Goal: Information Seeking & Learning: Check status

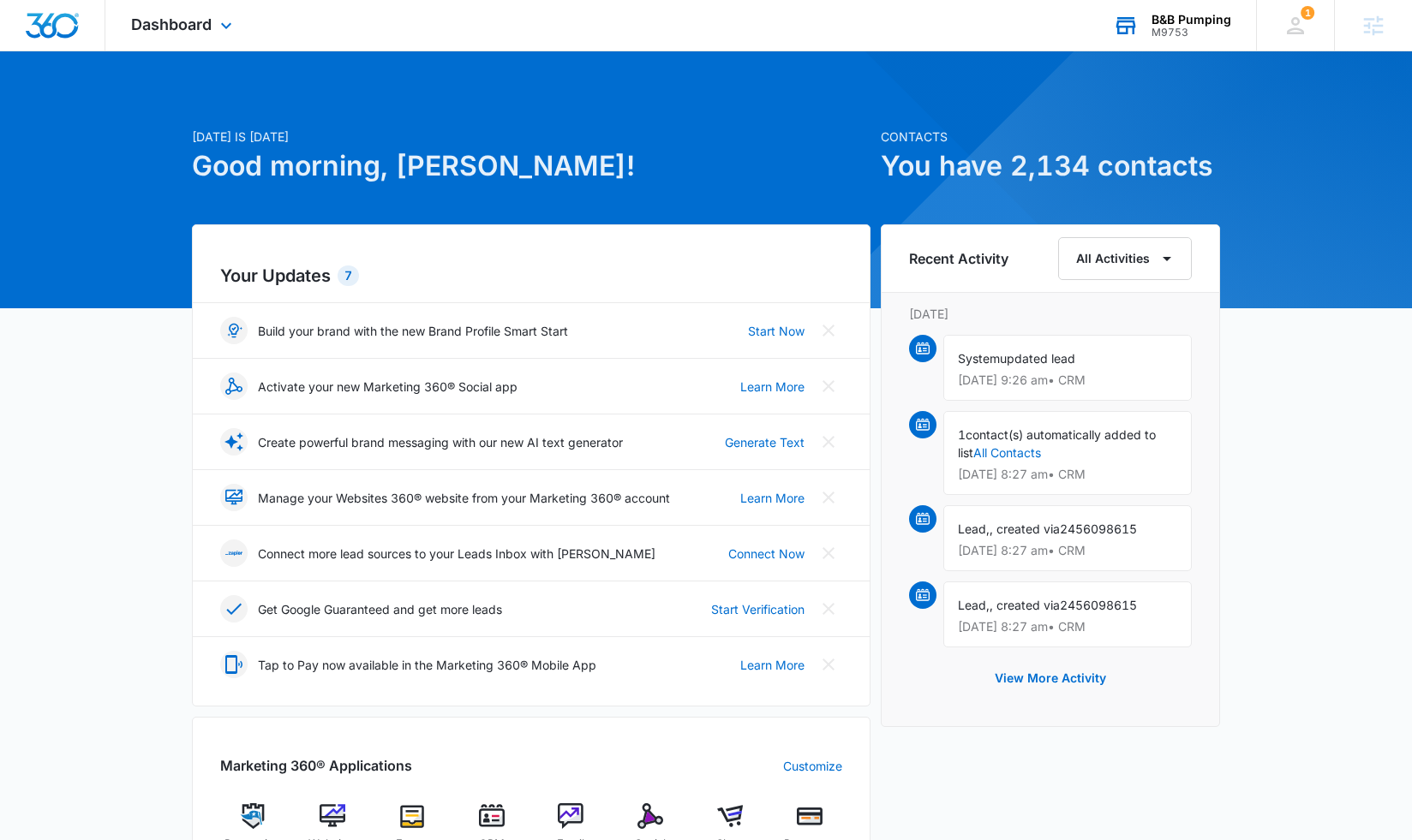
click at [1204, 24] on div "B&B Pumping" at bounding box center [1191, 20] width 80 height 14
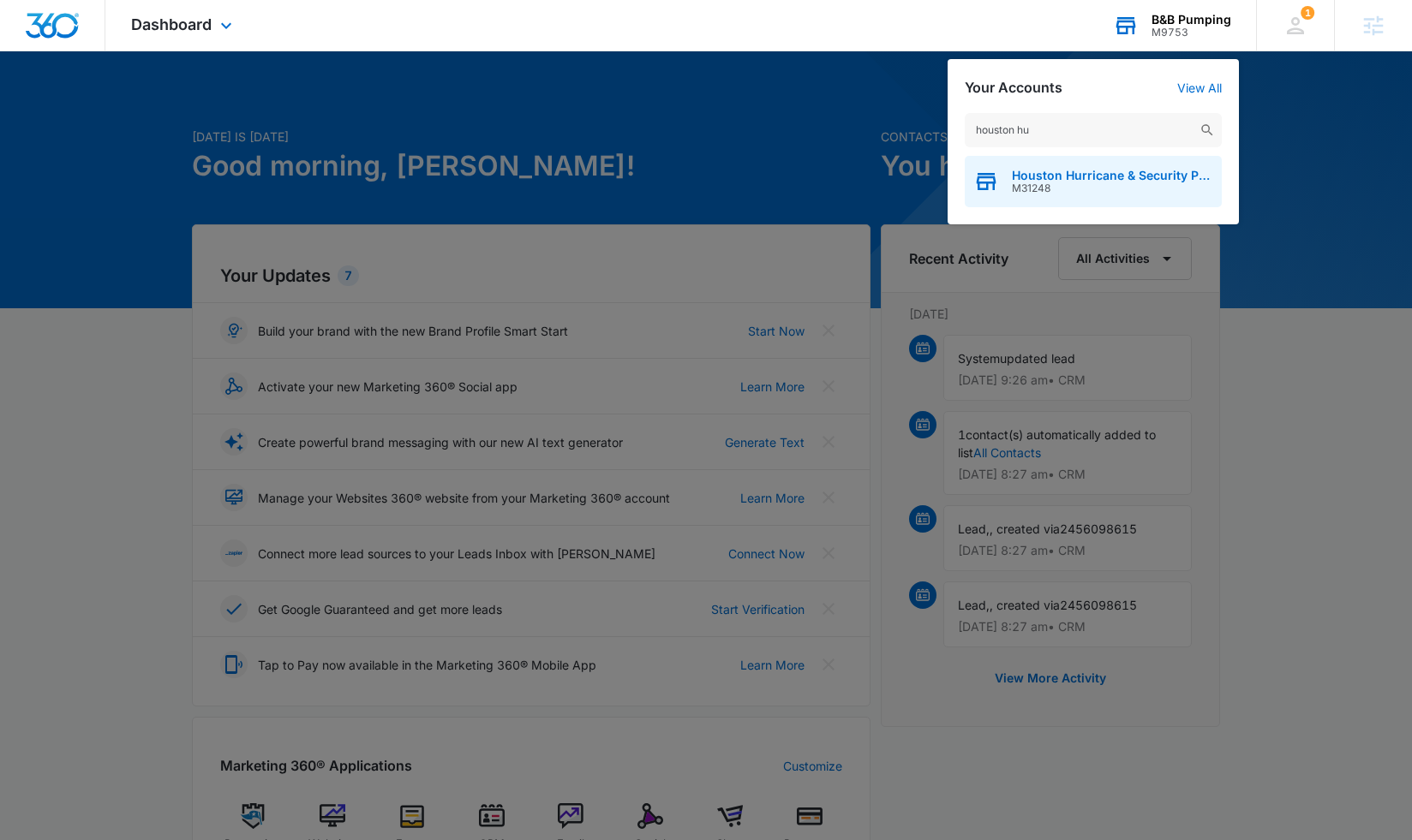
type input "houston hu"
click at [1114, 180] on span "Houston Hurricane & Security Products" at bounding box center [1112, 176] width 202 height 14
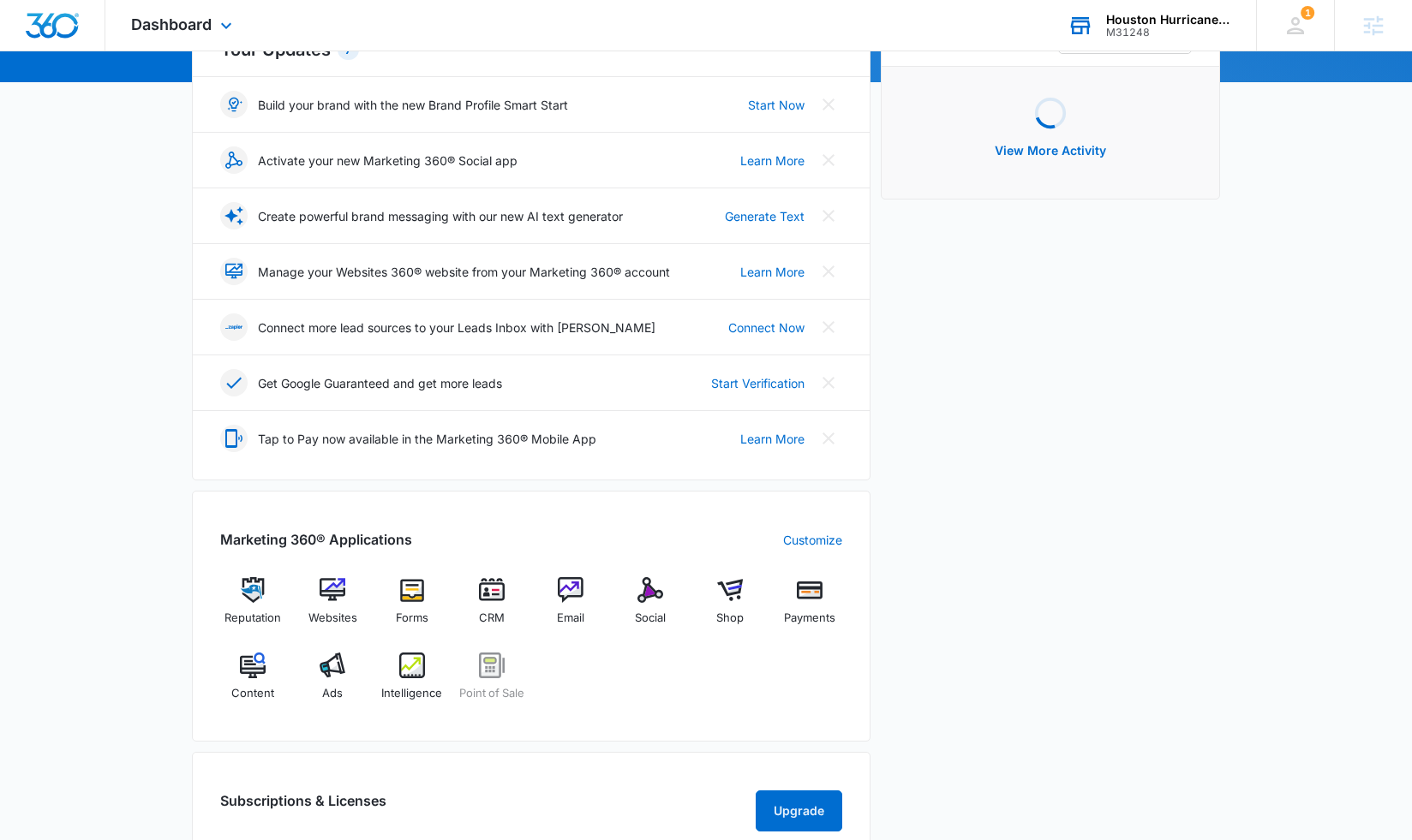
scroll to position [229, 0]
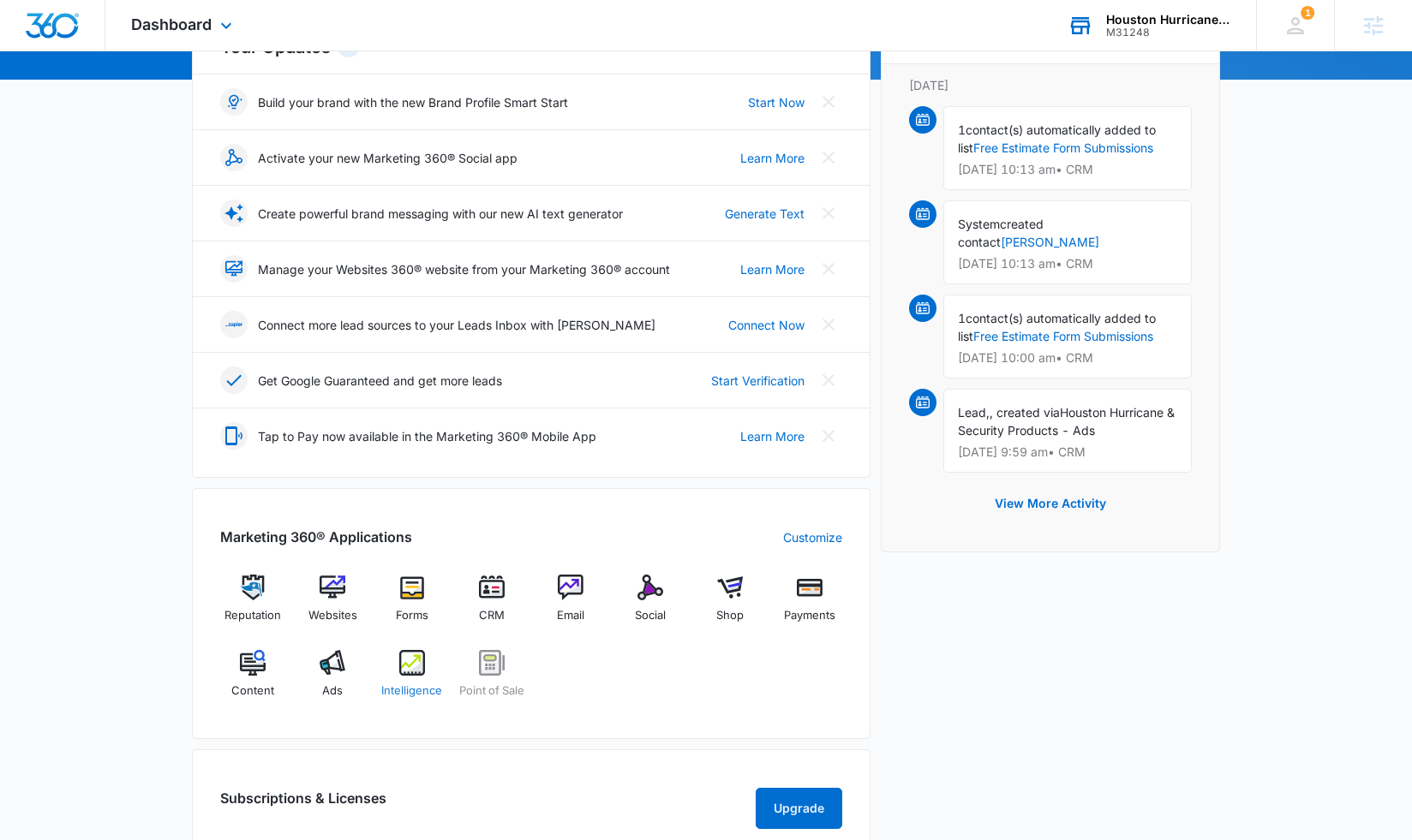
click at [426, 674] on div "Intelligence" at bounding box center [412, 681] width 66 height 62
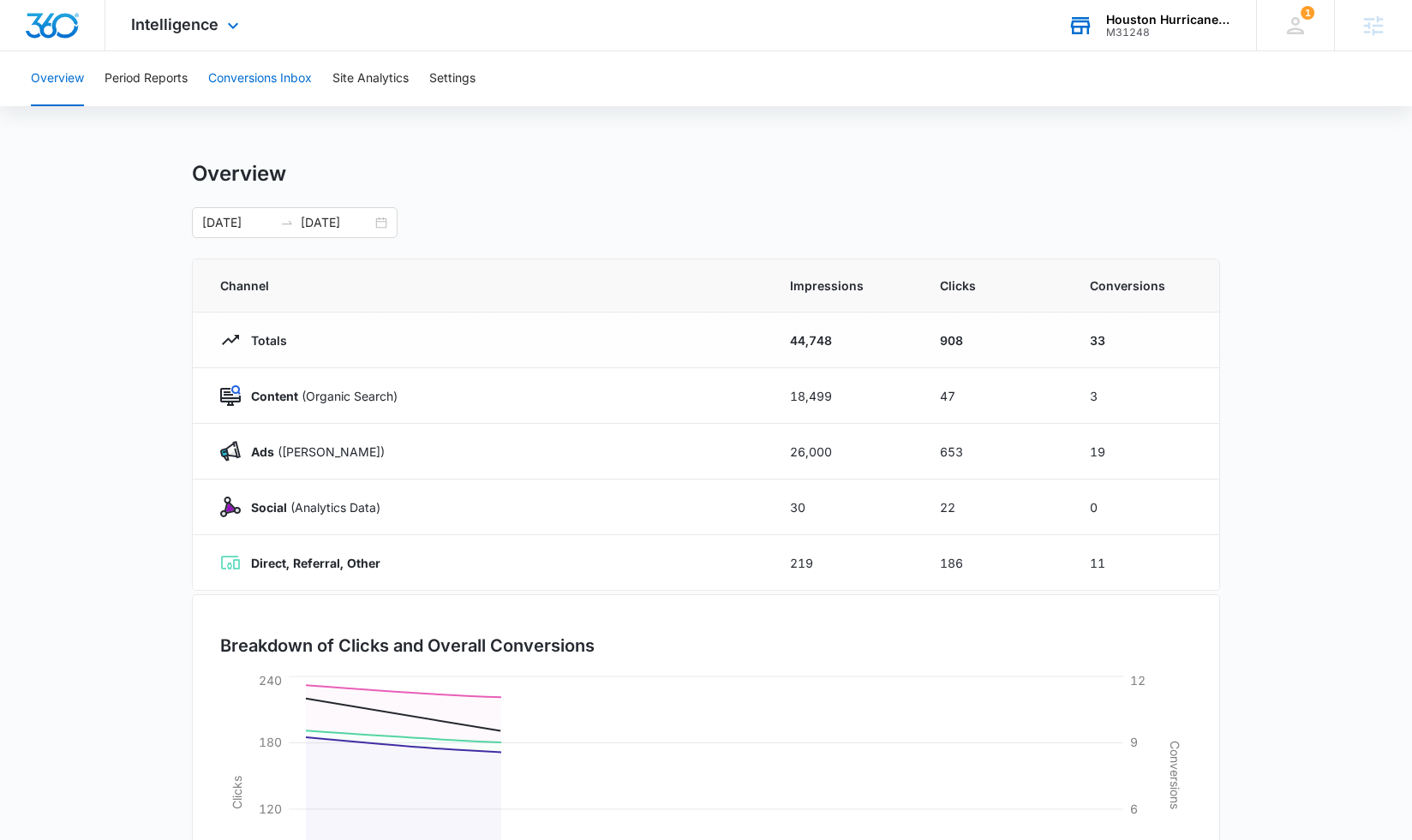
click at [266, 80] on button "Conversions Inbox" at bounding box center [259, 79] width 103 height 55
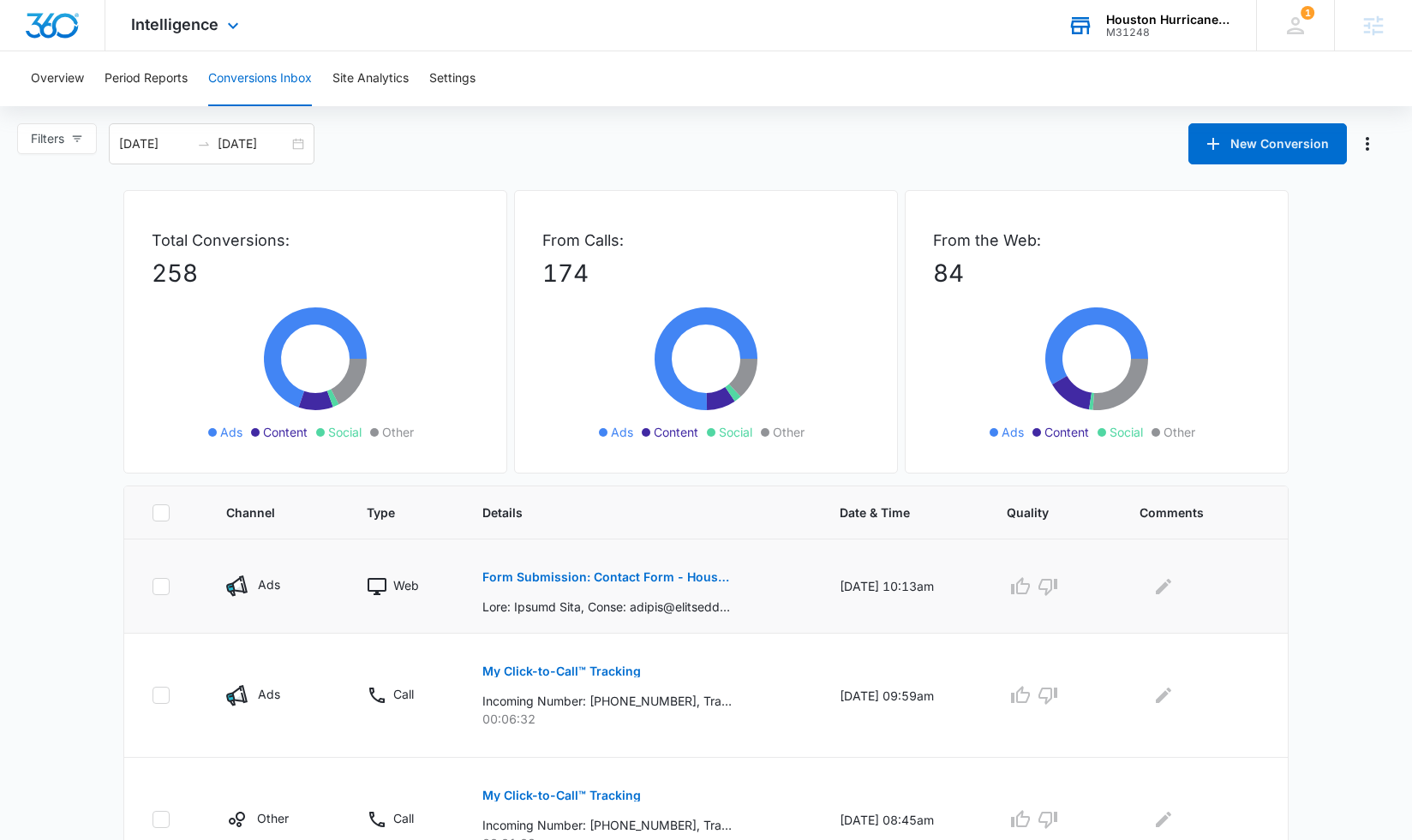
click at [610, 576] on p "Form Submission: Contact Form - Houston Hurricane & Security Products" at bounding box center [607, 577] width 249 height 12
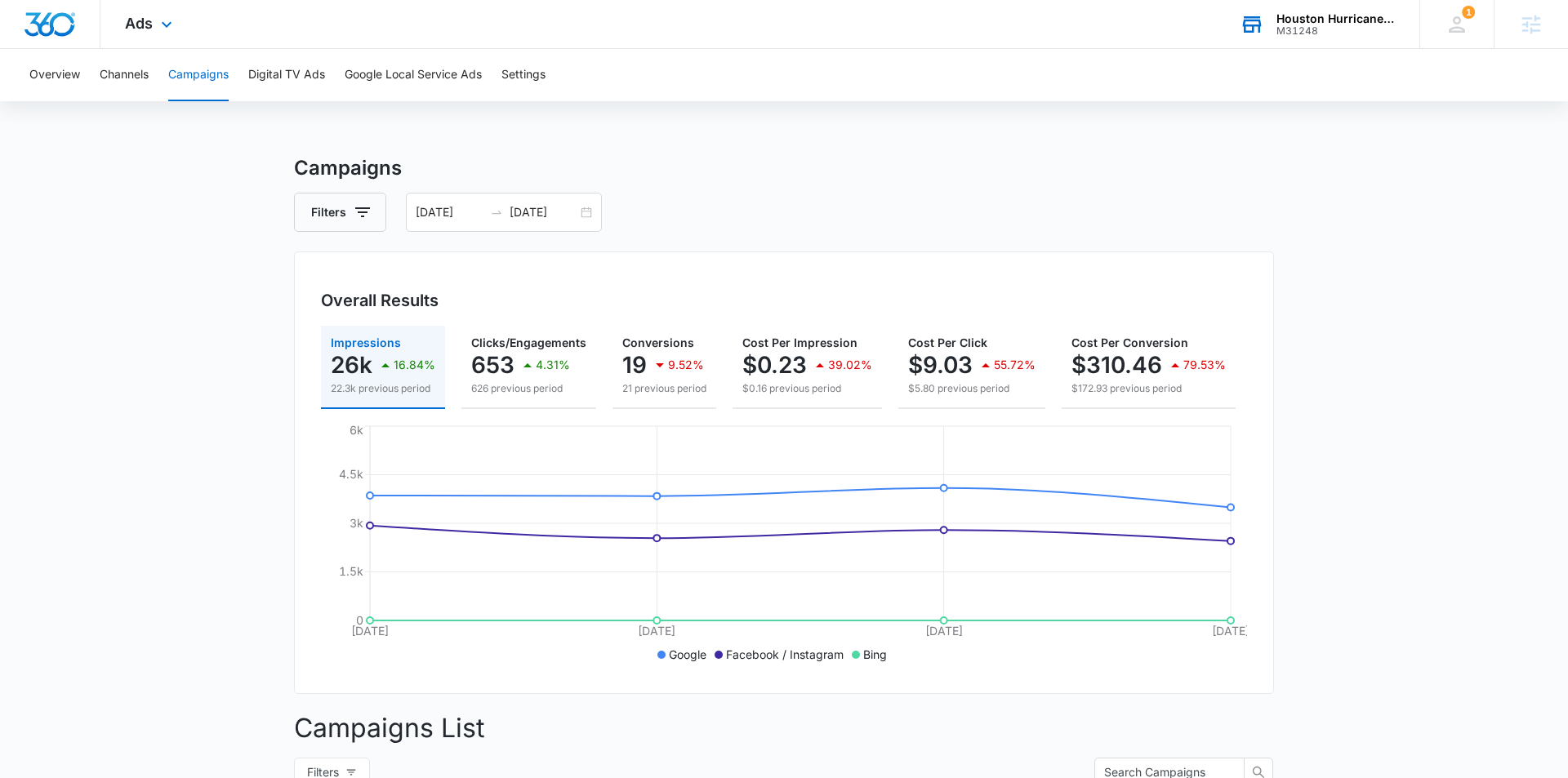
click at [1334, 31] on div "M31248" at bounding box center [1335, 31] width 119 height 12
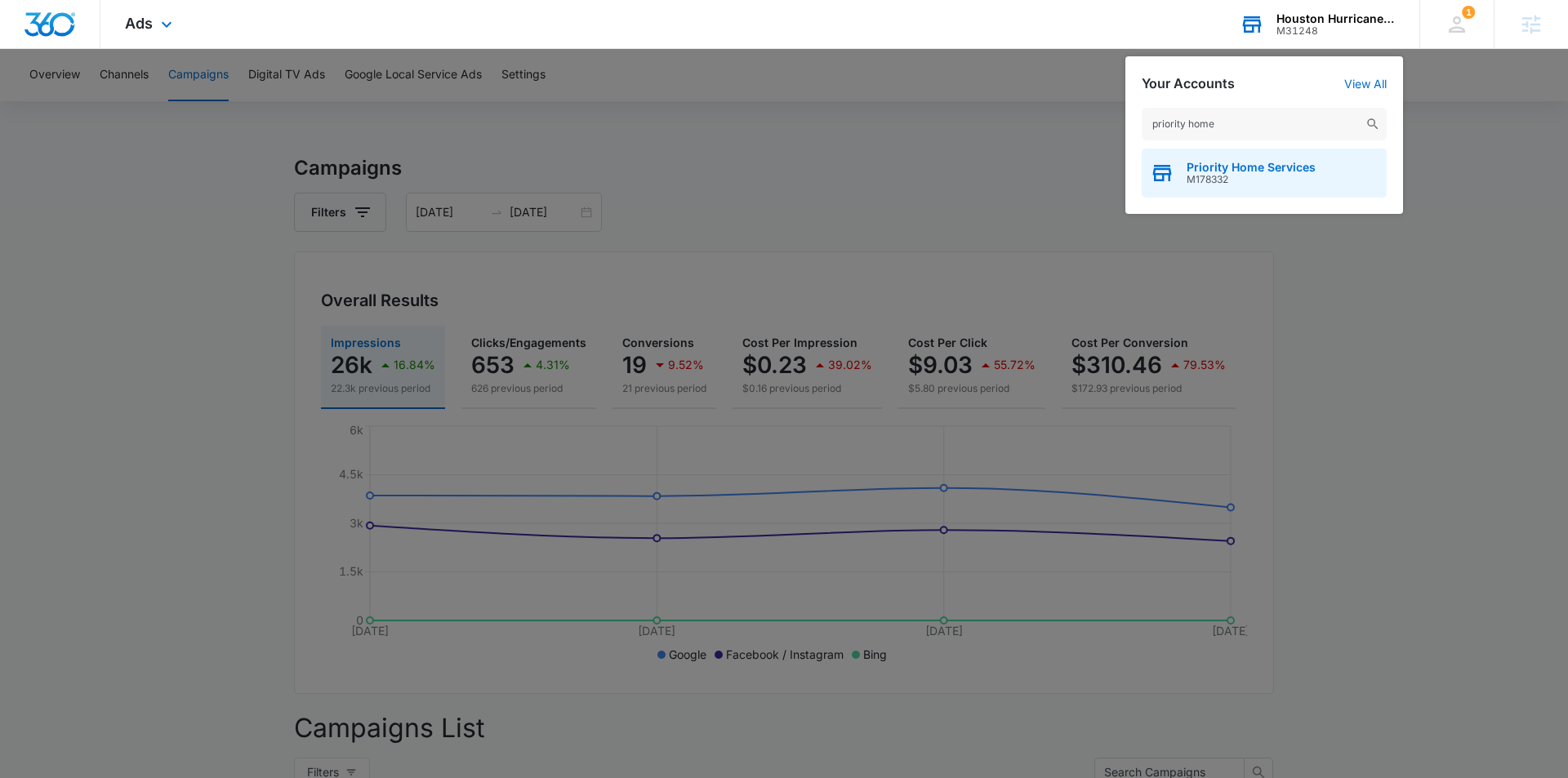
type input "priority home"
click at [1275, 180] on span "M178332" at bounding box center [1251, 180] width 129 height 12
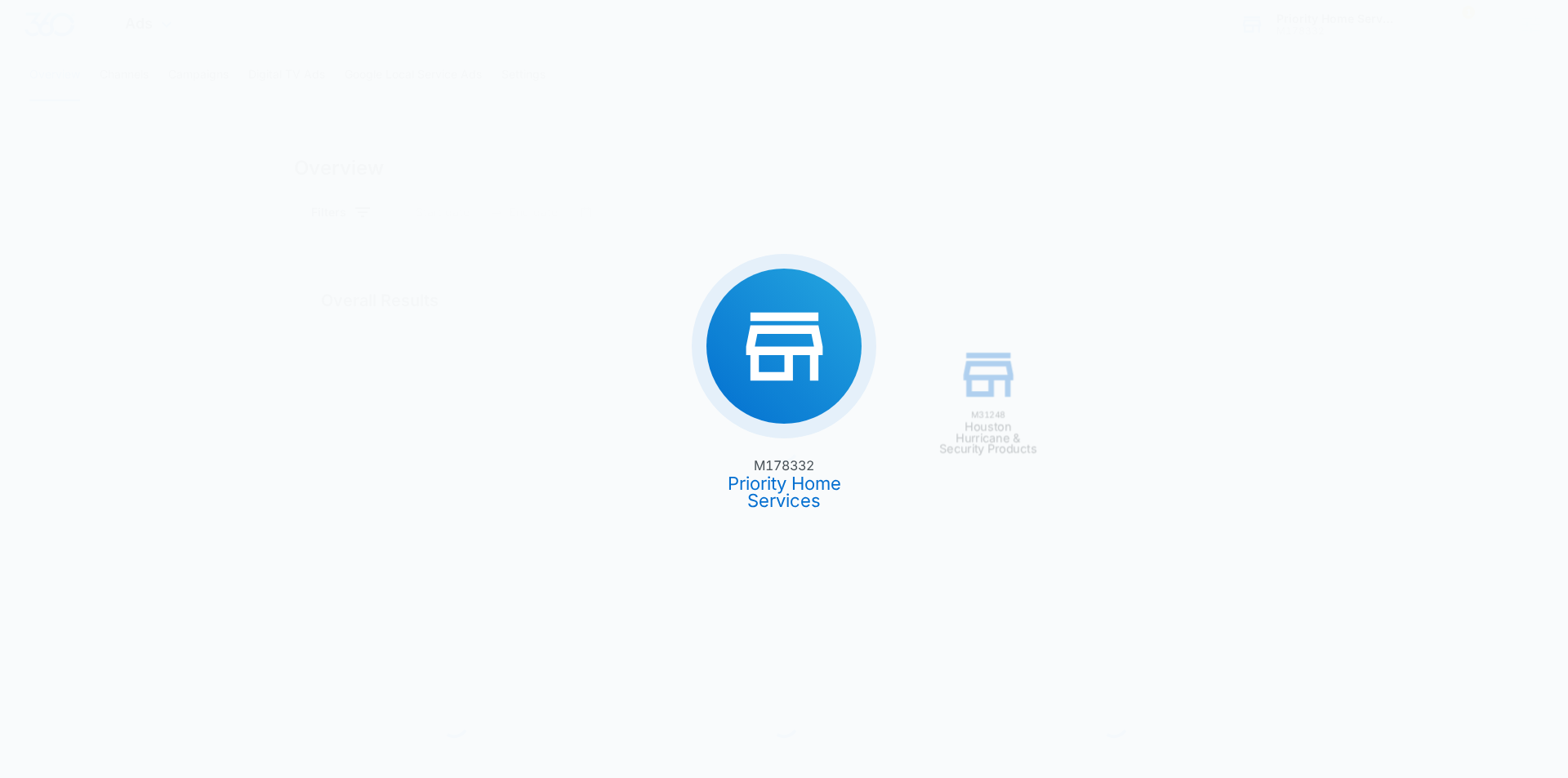
type input "08/01/2025"
type input "08/18/2025"
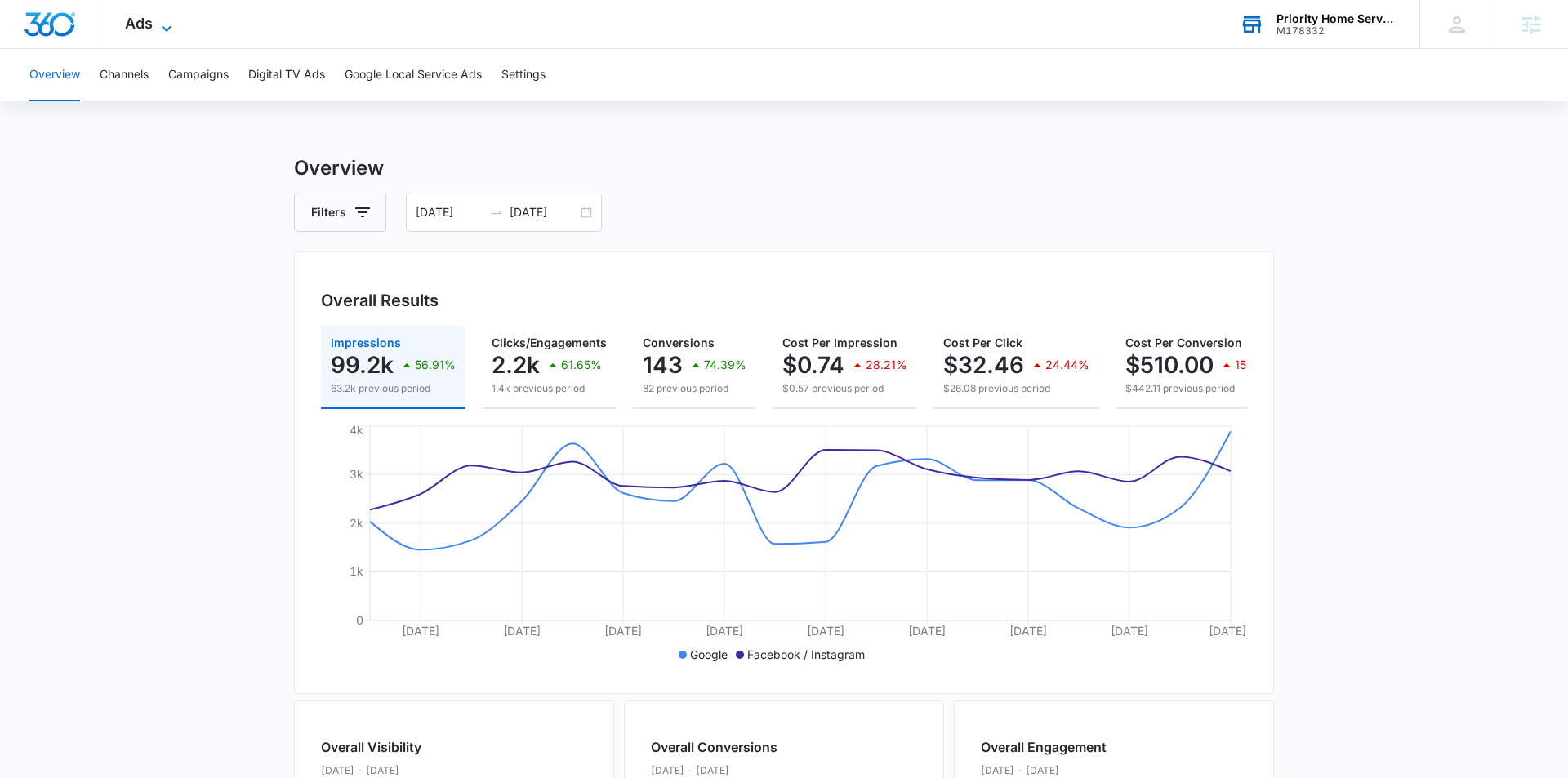
click at [148, 23] on span "Ads" at bounding box center [138, 23] width 28 height 17
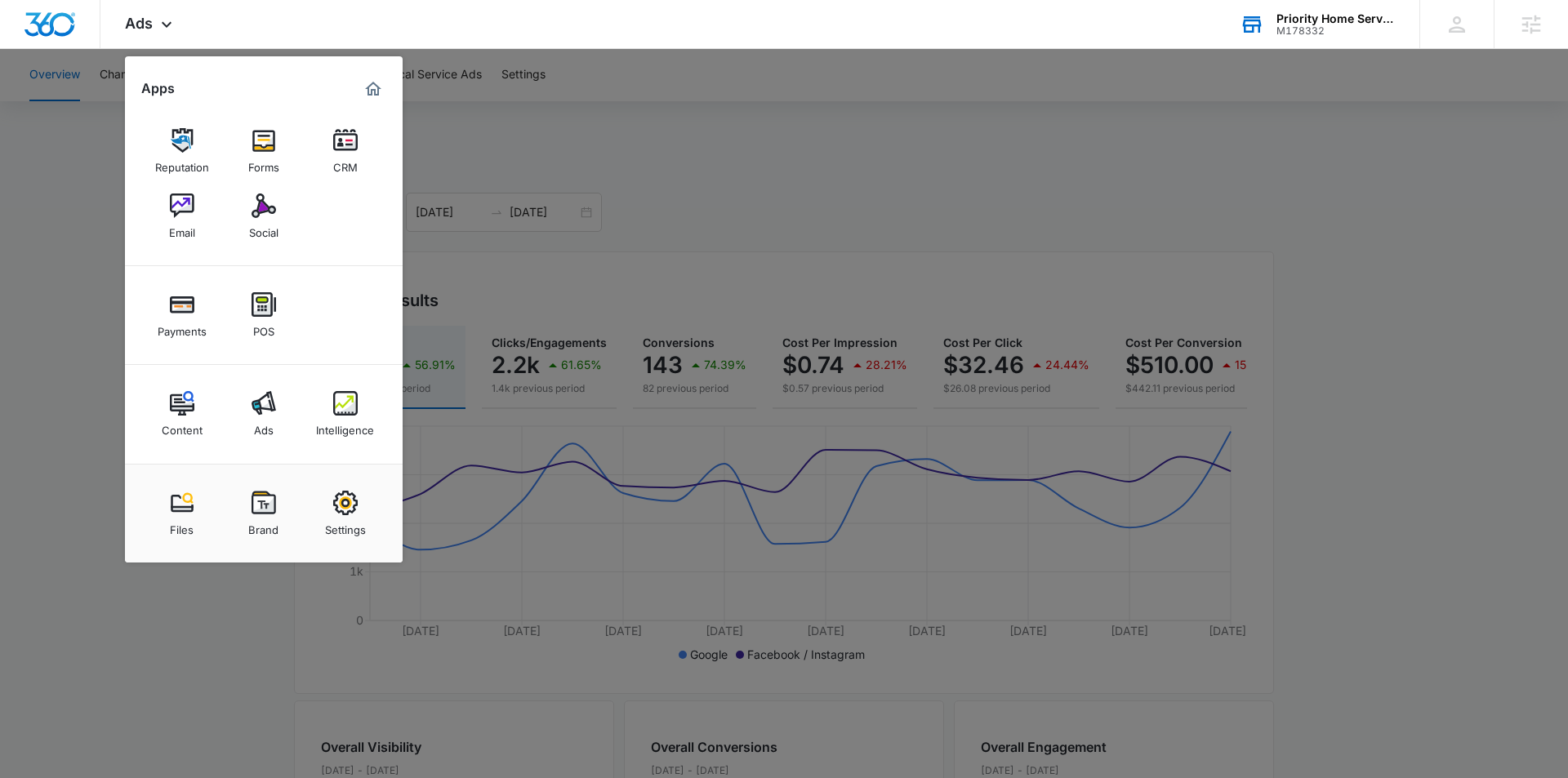
click at [354, 399] on img at bounding box center [345, 403] width 24 height 24
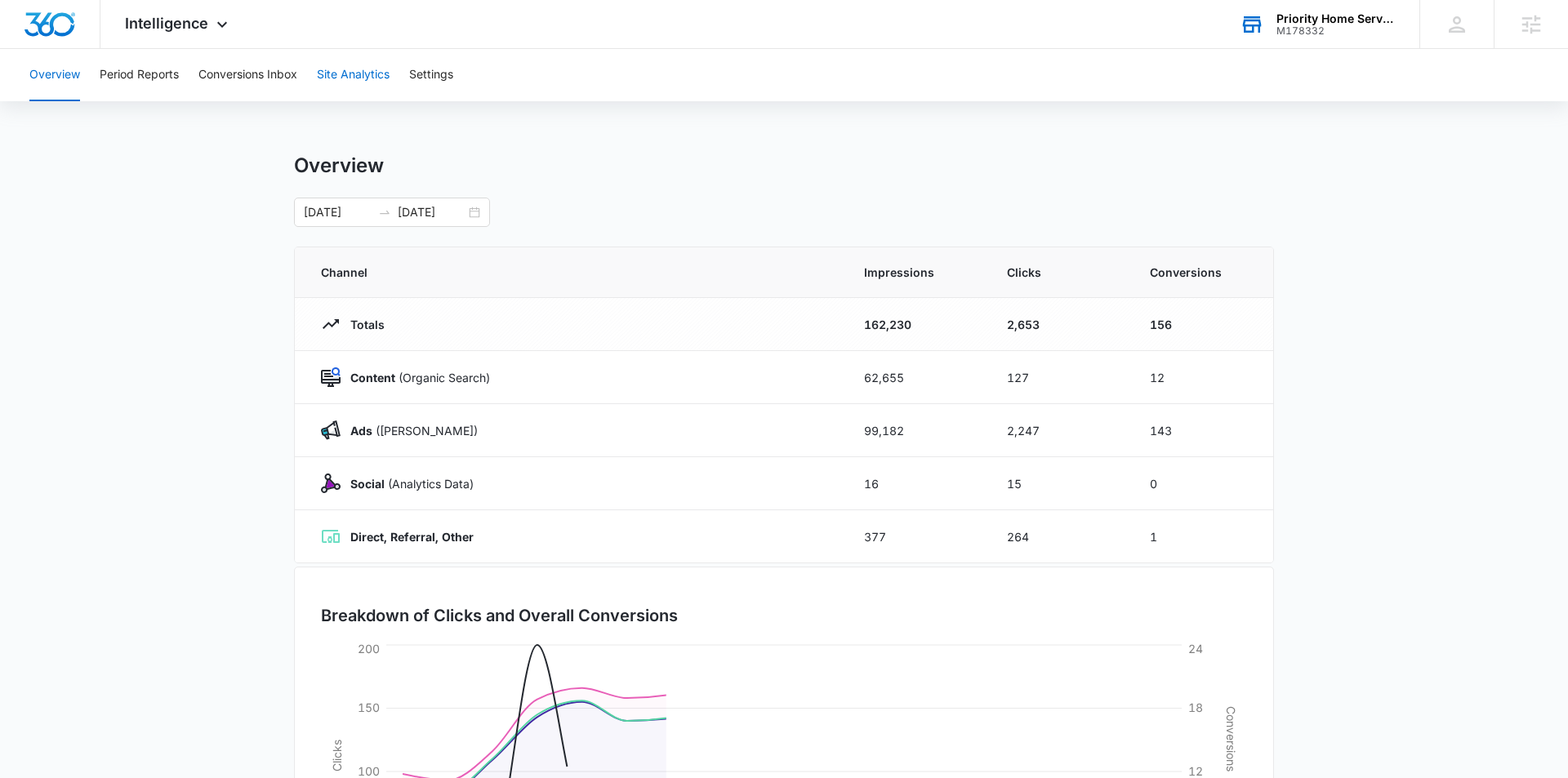
click at [359, 75] on button "Site Analytics" at bounding box center [353, 75] width 72 height 52
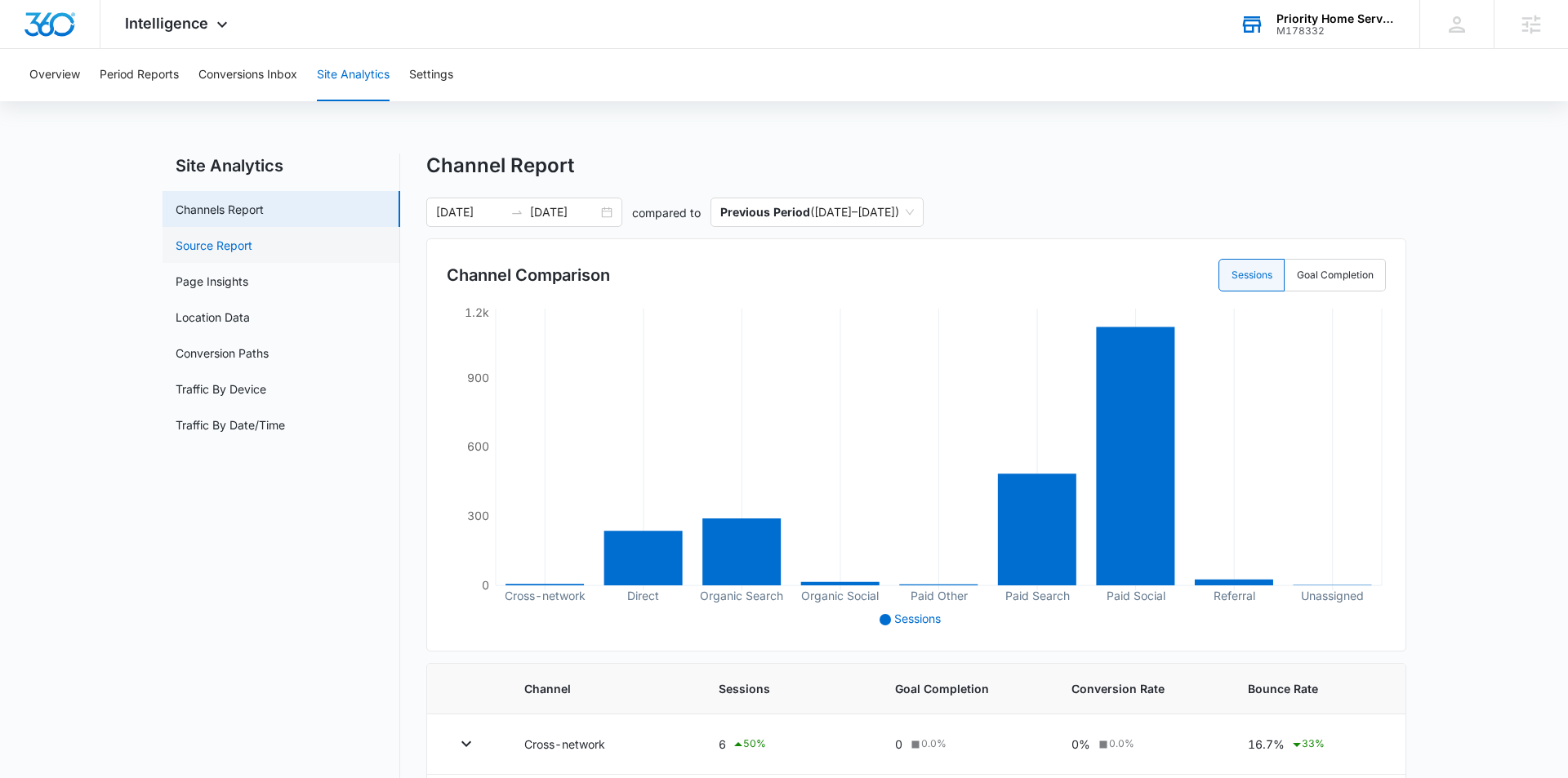
click at [252, 254] on link "Source Report" at bounding box center [213, 245] width 77 height 17
